Goal: Navigation & Orientation: Find specific page/section

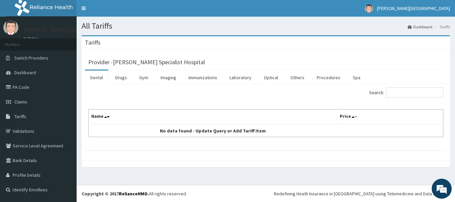
click at [355, 117] on icon at bounding box center [355, 117] width 3 height 5
click at [85, 8] on link "Toggle navigation" at bounding box center [84, 8] width 14 height 17
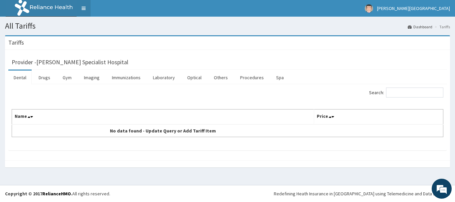
click at [83, 7] on link "Toggle navigation" at bounding box center [84, 8] width 14 height 17
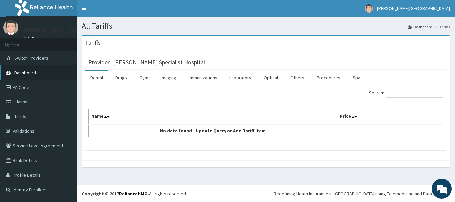
click at [28, 73] on span "Dashboard" at bounding box center [25, 73] width 22 height 6
